Goal: Navigation & Orientation: Go to known website

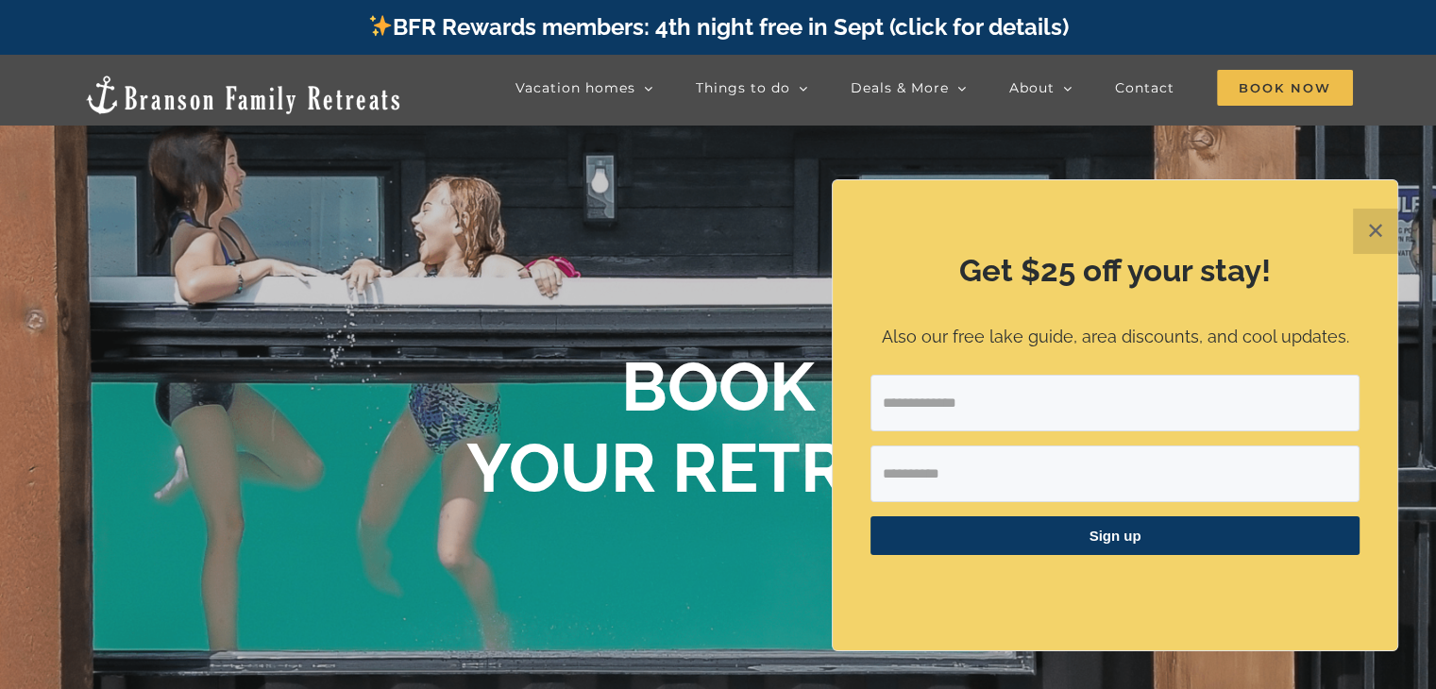
click at [1382, 227] on button "✕" at bounding box center [1375, 231] width 45 height 45
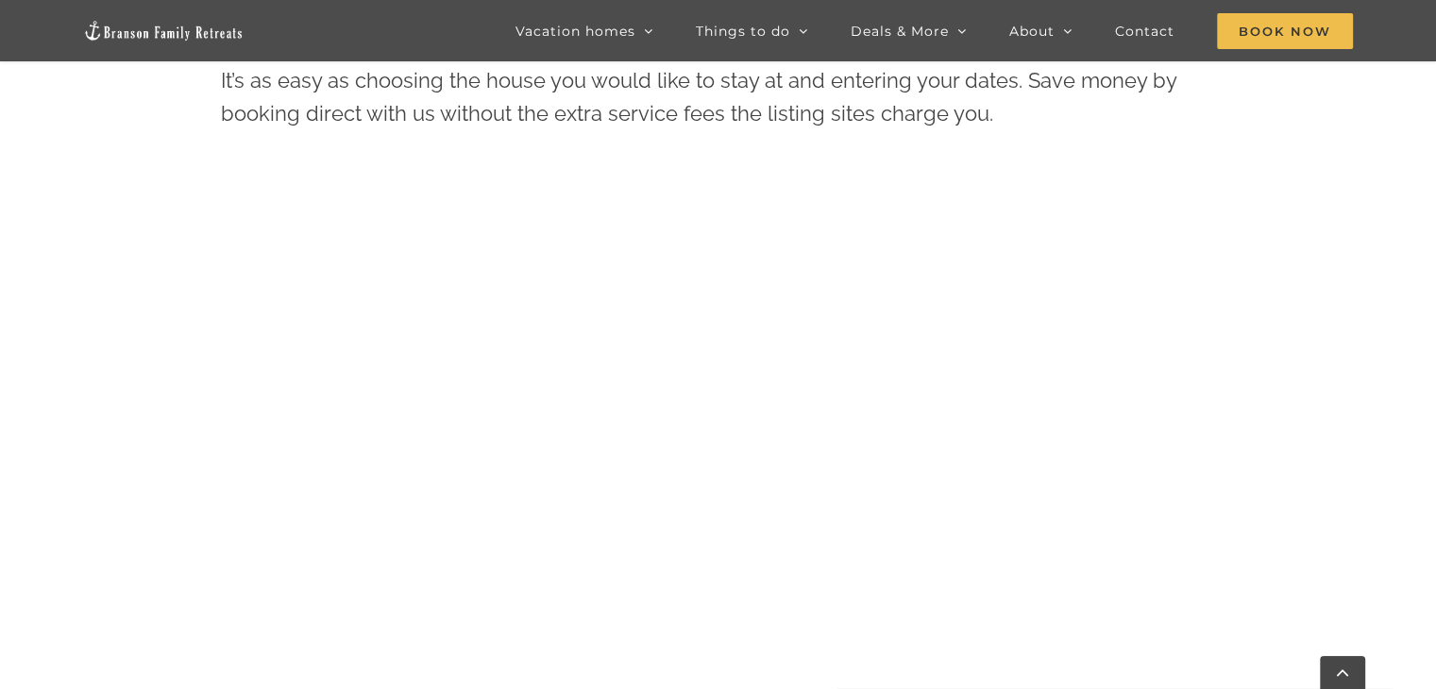
scroll to position [878, 0]
